Goal: Information Seeking & Learning: Learn about a topic

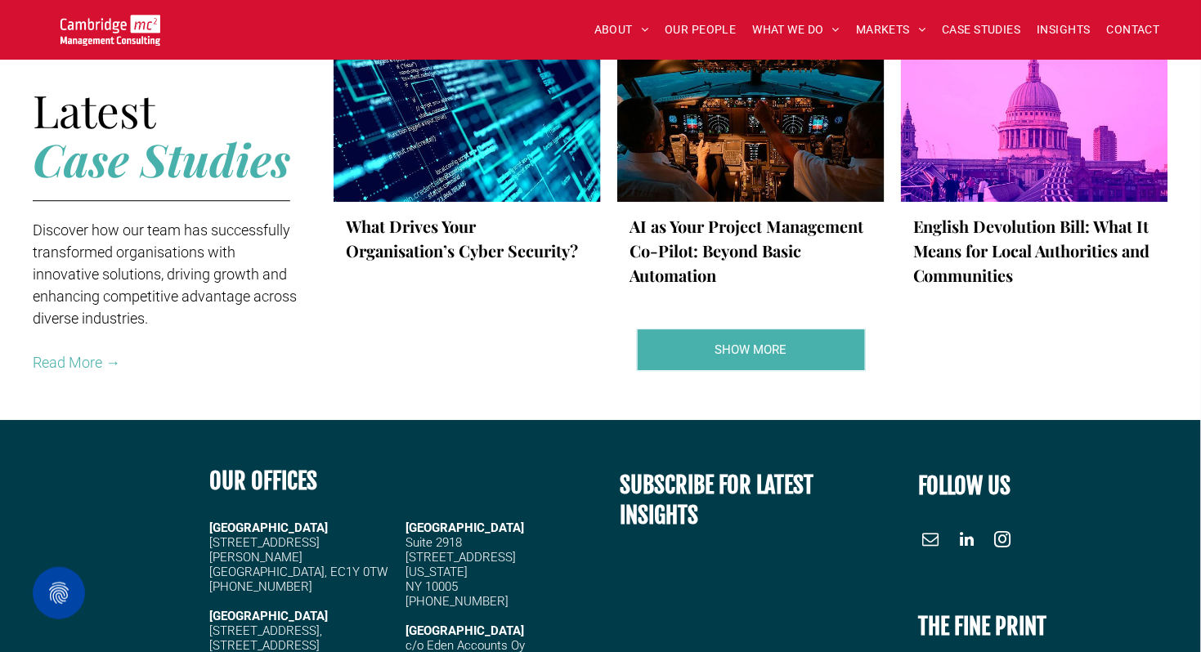
scroll to position [2994, 0]
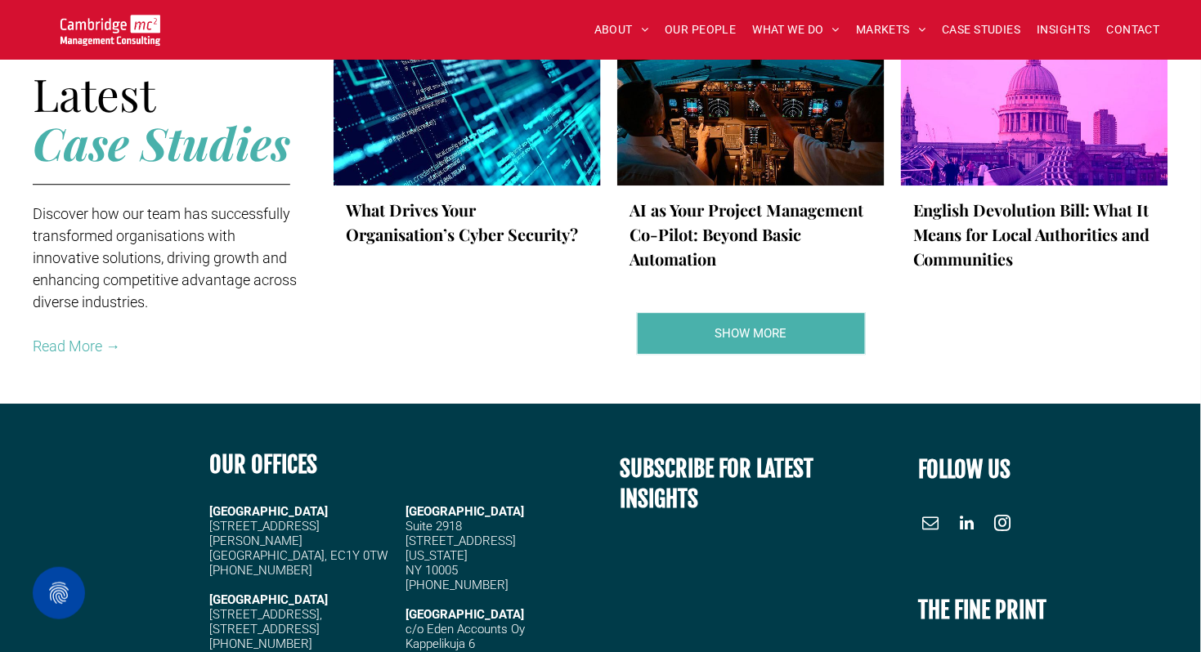
click at [60, 343] on link "Read More →" at bounding box center [76, 346] width 87 height 17
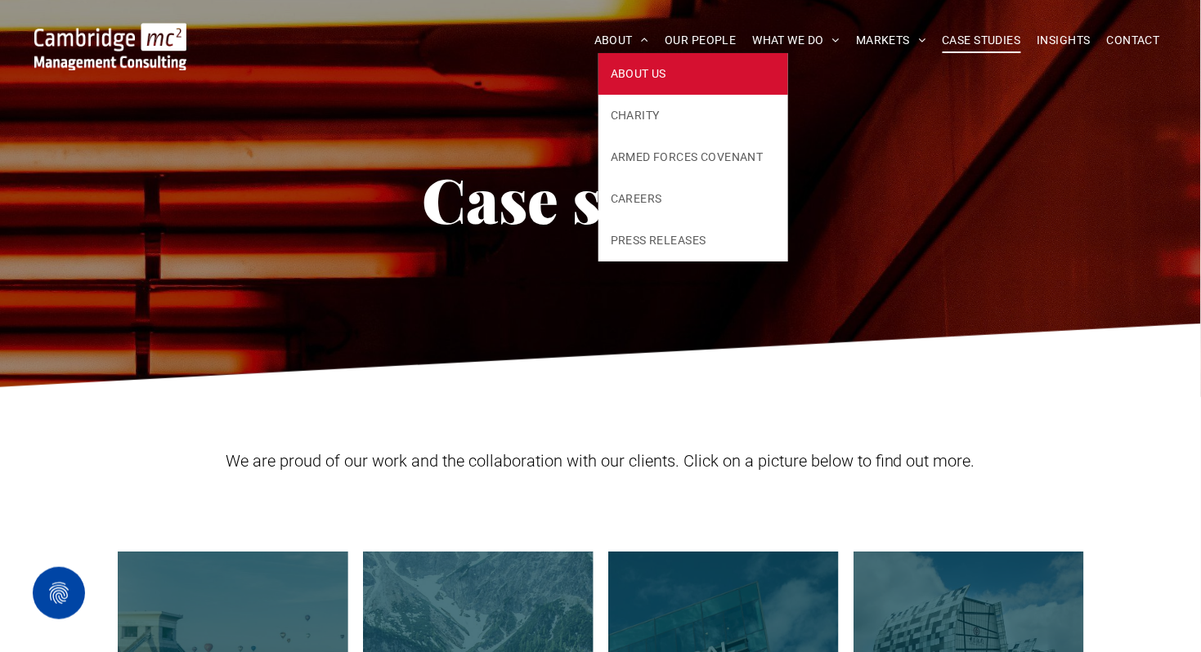
click at [620, 65] on span "ABOUT US" at bounding box center [639, 73] width 56 height 17
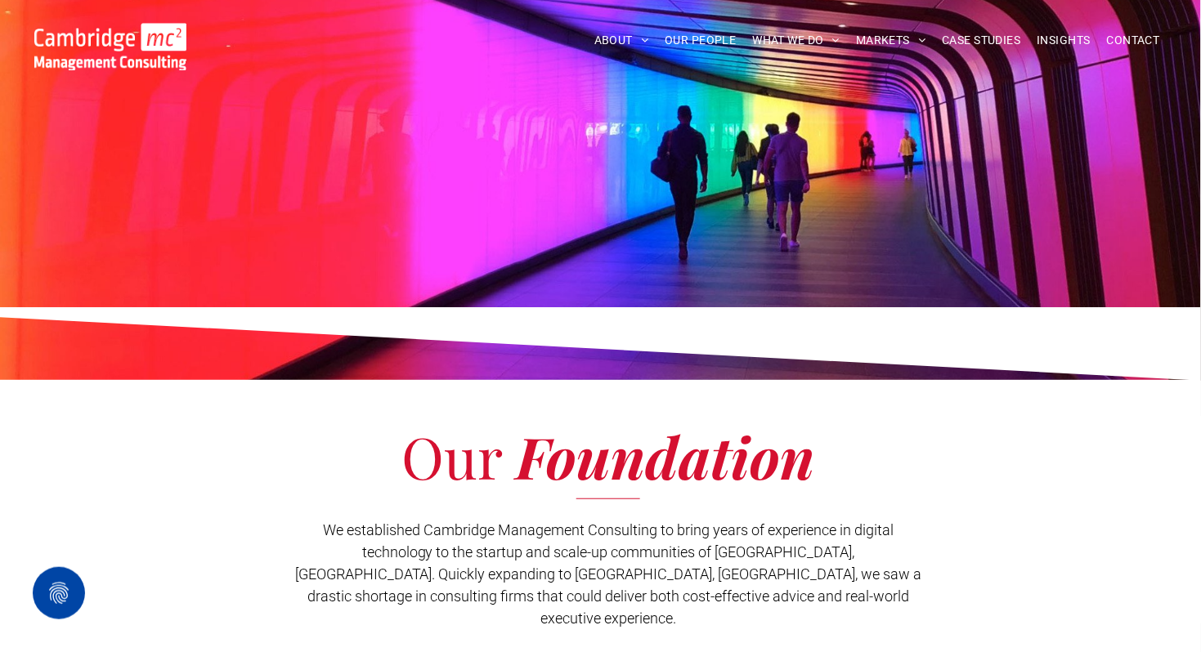
click at [686, 43] on span "OUR PEOPLE" at bounding box center [700, 40] width 71 height 25
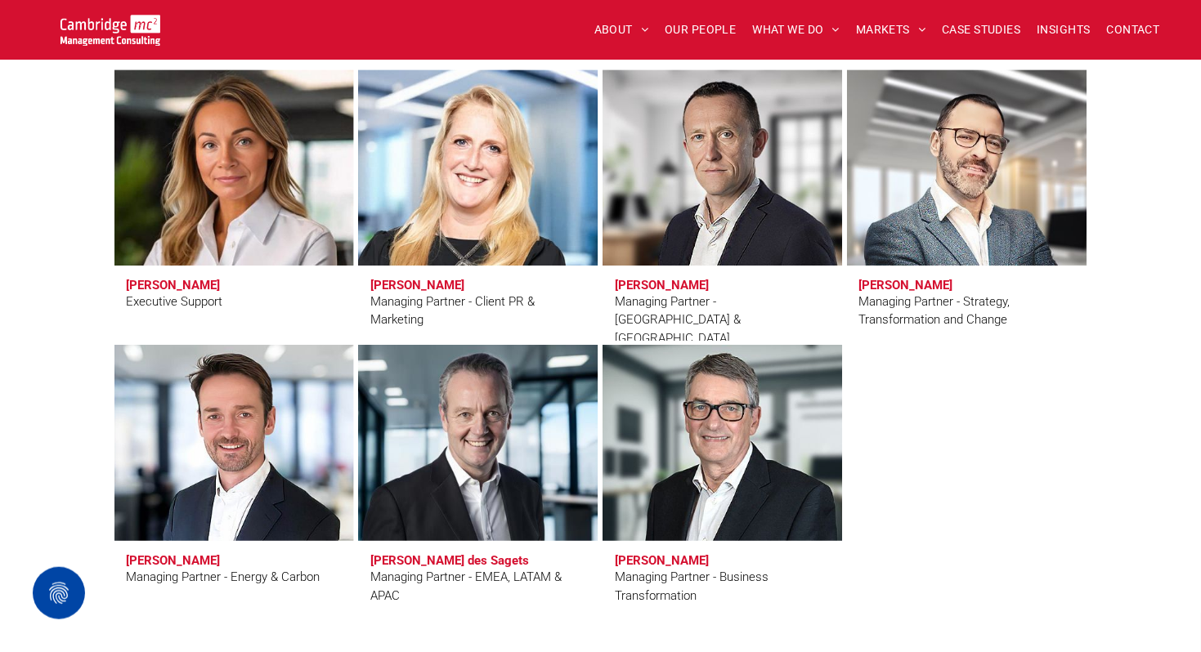
scroll to position [1466, 0]
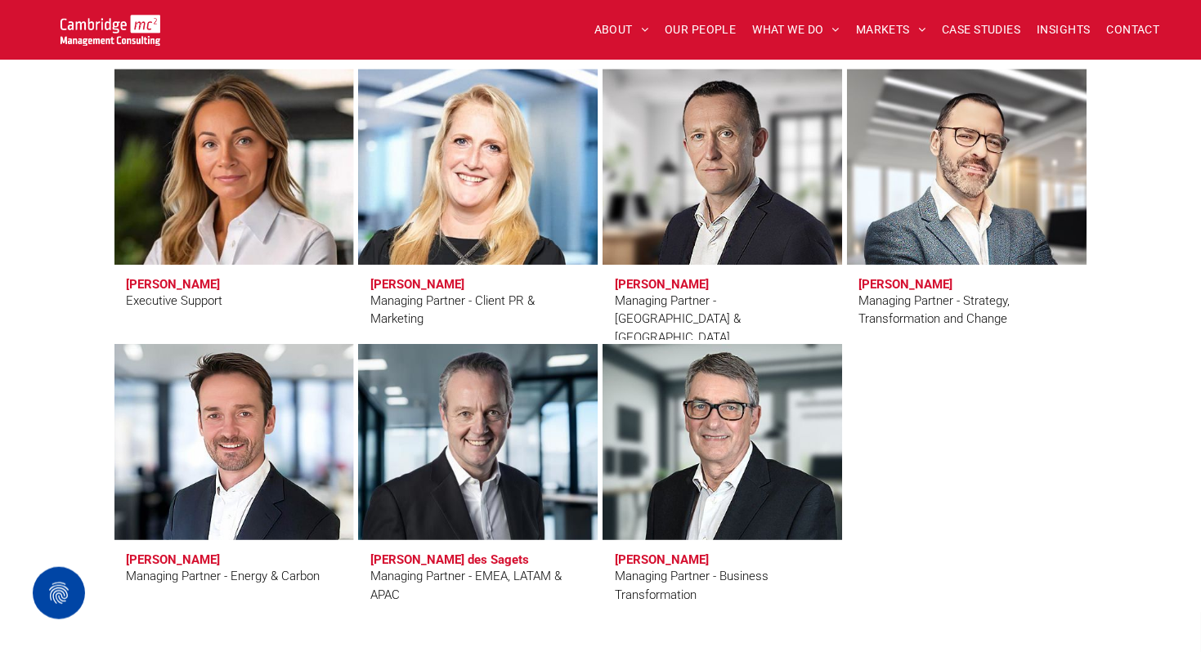
click at [36, 455] on div "Leadership Team Craig Cheney Managing Partner - Public Sector & Education Simon…" at bounding box center [600, 170] width 1201 height 981
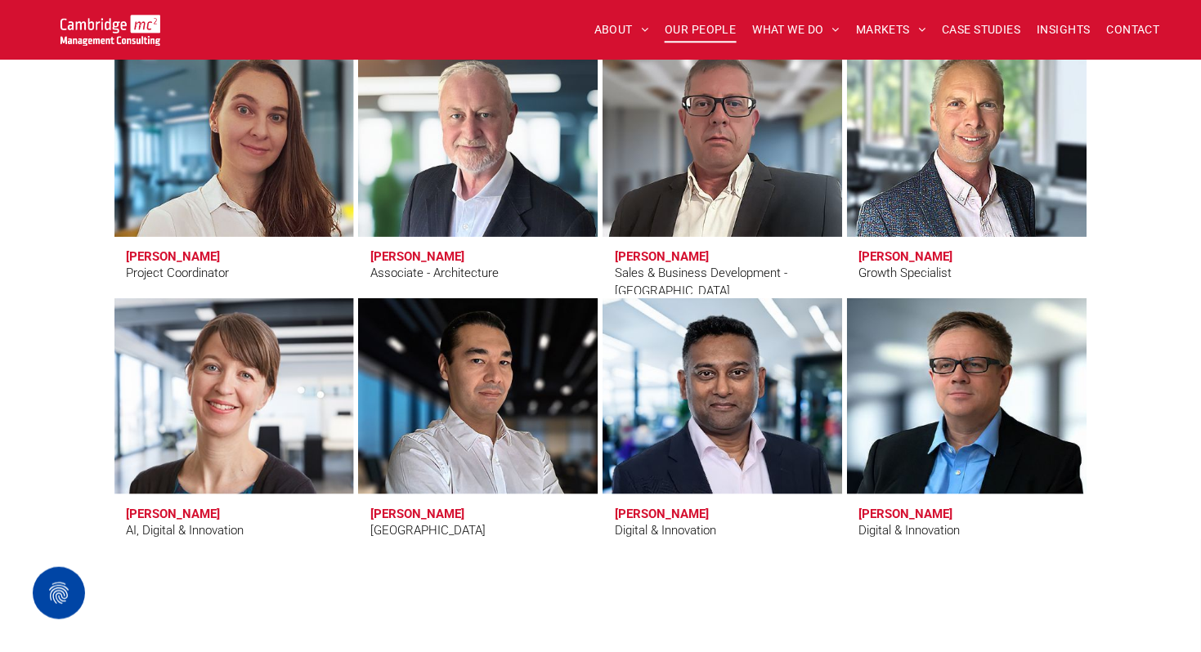
scroll to position [5278, 0]
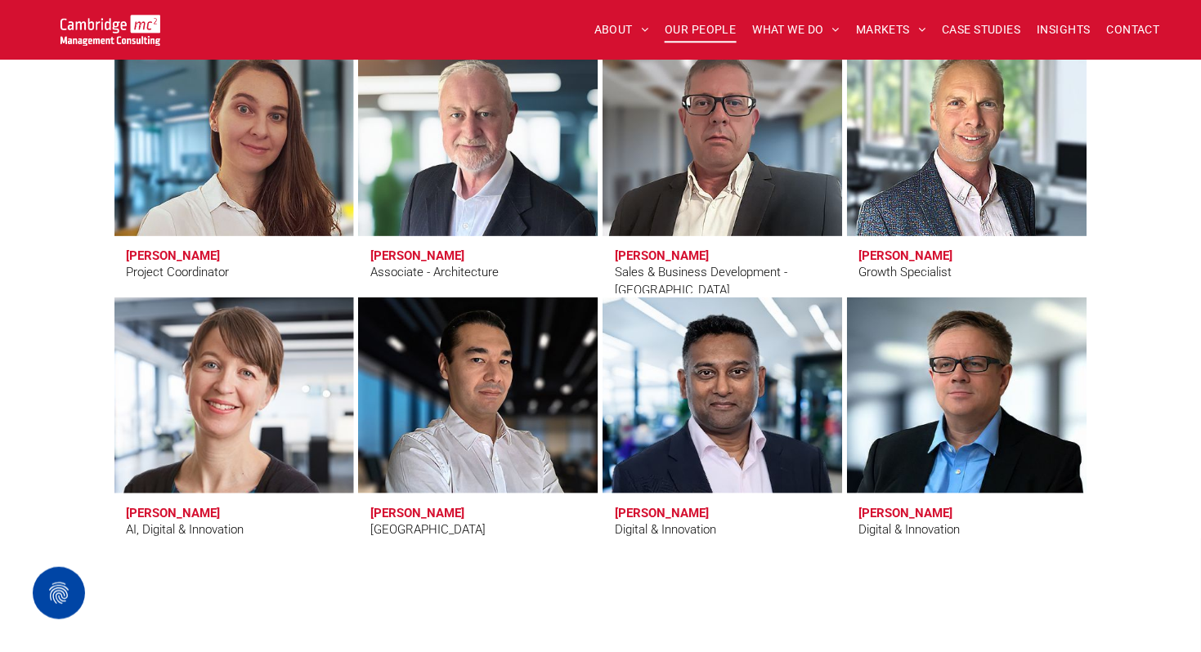
click at [152, 513] on h3 "Dr Zoë Webster" at bounding box center [174, 513] width 94 height 15
click at [174, 512] on h3 "Dr Zoë Webster" at bounding box center [174, 513] width 94 height 15
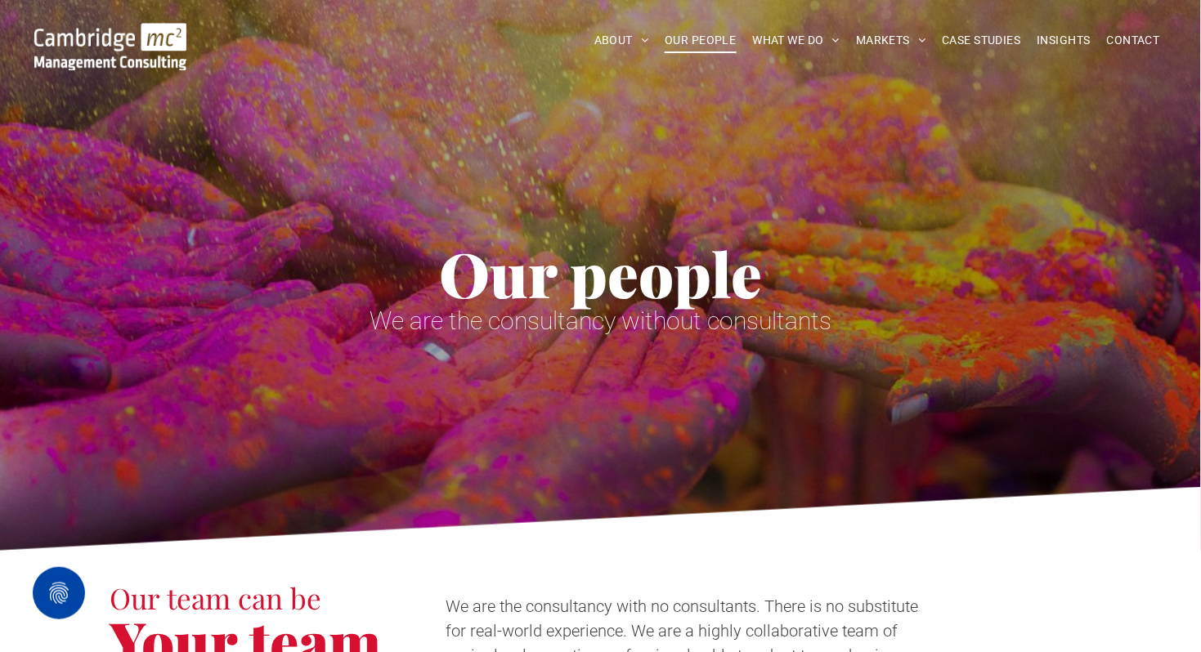
scroll to position [0, 0]
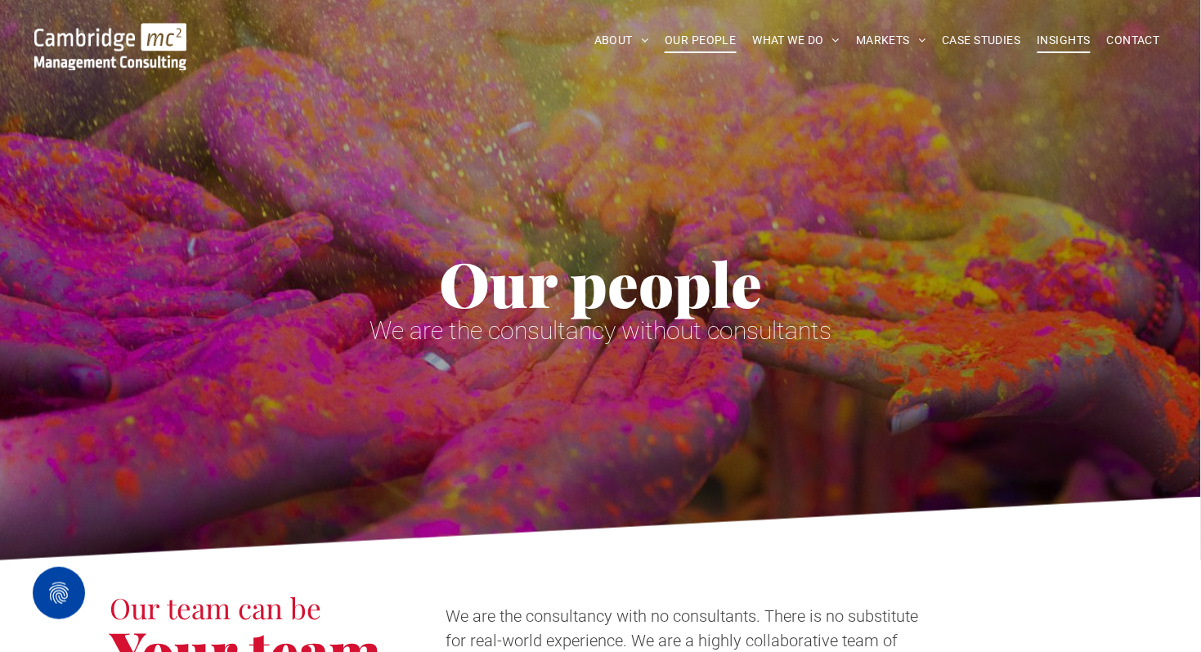
click at [1056, 43] on span "INSIGHTS" at bounding box center [1063, 40] width 53 height 25
